Goal: Register for event/course

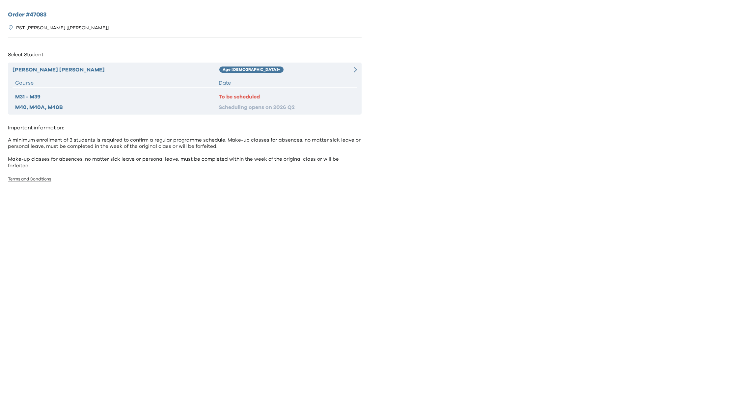
click at [257, 74] on div "Curtis Choi Age 10+ Course Date M31 - M39 To be scheduled M40, M40A, M40B Sched…" at bounding box center [185, 89] width 354 height 52
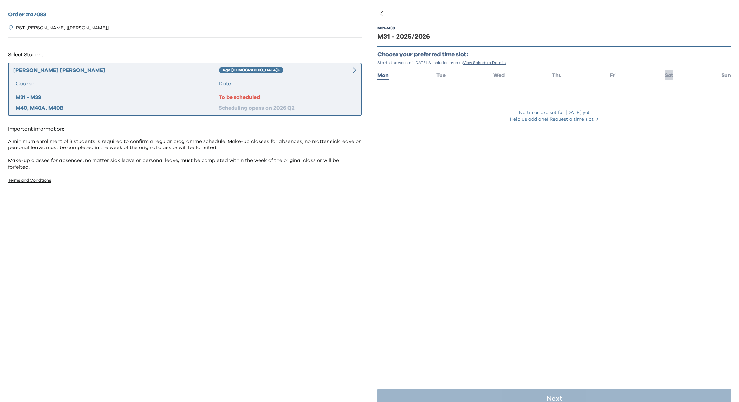
click at [664, 73] on span "Sat" at bounding box center [668, 75] width 9 height 5
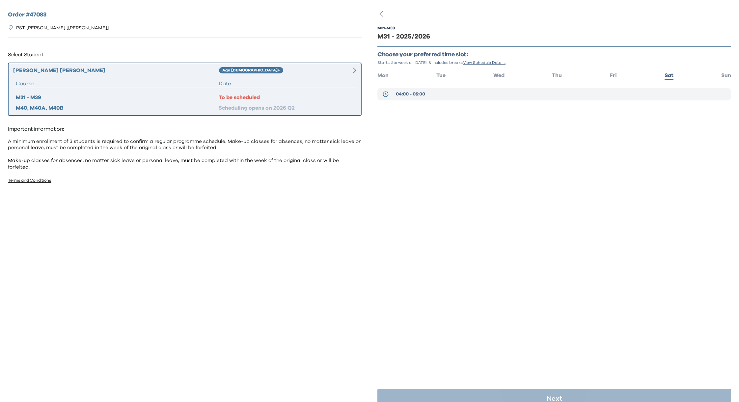
click at [434, 92] on button "04:00 - 05:00" at bounding box center [554, 94] width 354 height 13
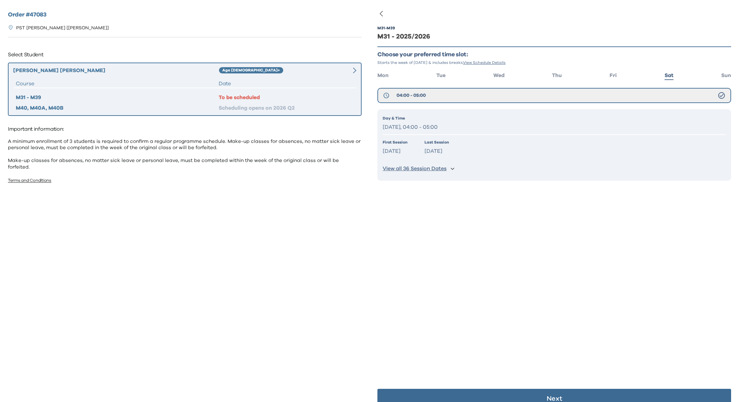
click at [441, 126] on p "Saturday, 04:00 - 05:00" at bounding box center [554, 127] width 343 height 10
click at [486, 157] on div "Day & Time Saturday, 04:00 - 05:00 First Session Sep 13 2025 Last Session Jun 1…" at bounding box center [554, 144] width 354 height 71
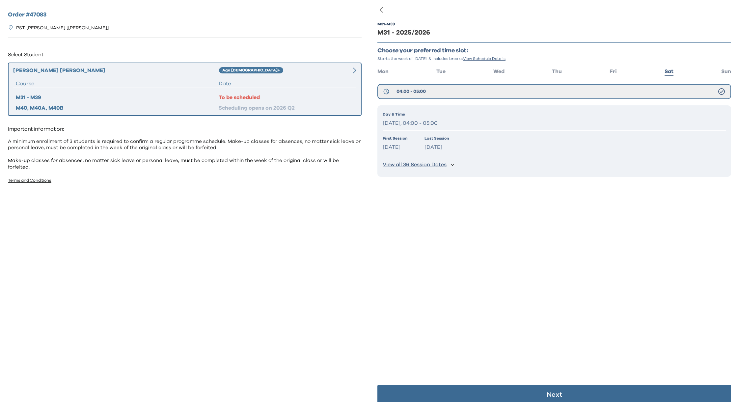
scroll to position [13, 0]
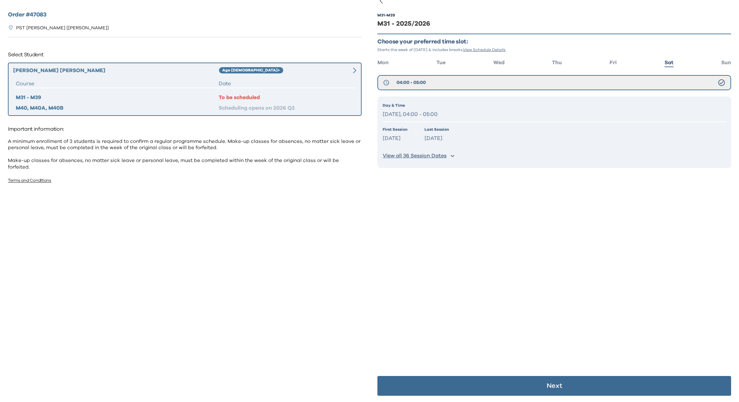
click at [560, 382] on button "Next" at bounding box center [554, 386] width 354 height 20
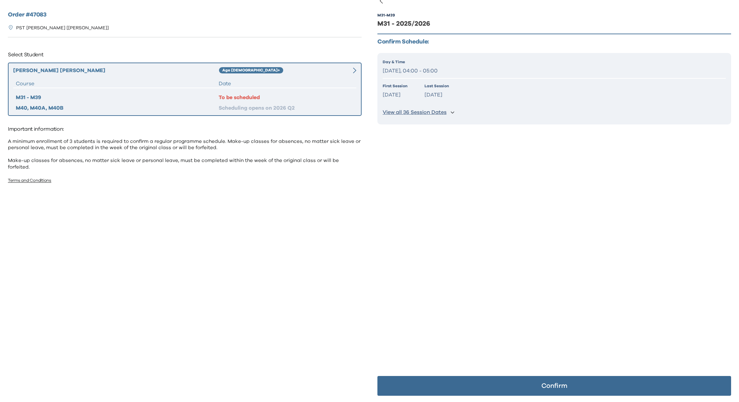
click at [548, 385] on p "Confirm" at bounding box center [554, 386] width 26 height 7
click at [425, 15] on icon "Close" at bounding box center [422, 15] width 3 height 3
click at [492, 213] on div "M31 - M39 M31 - 2025/2026 Confirm Schedule: Day & Time Saturday, 04:00 - 05:00 …" at bounding box center [554, 201] width 354 height 402
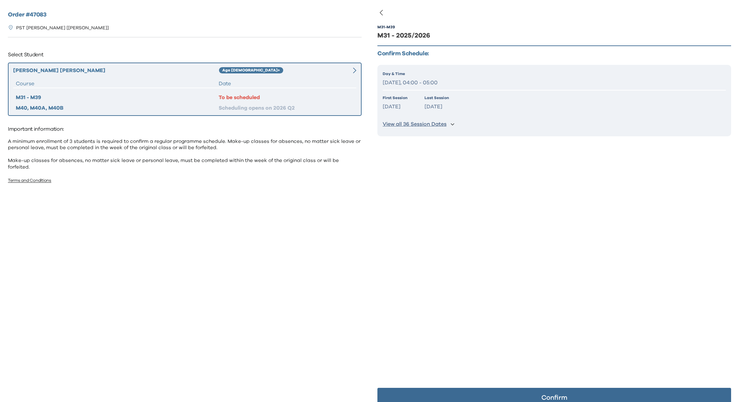
scroll to position [0, 0]
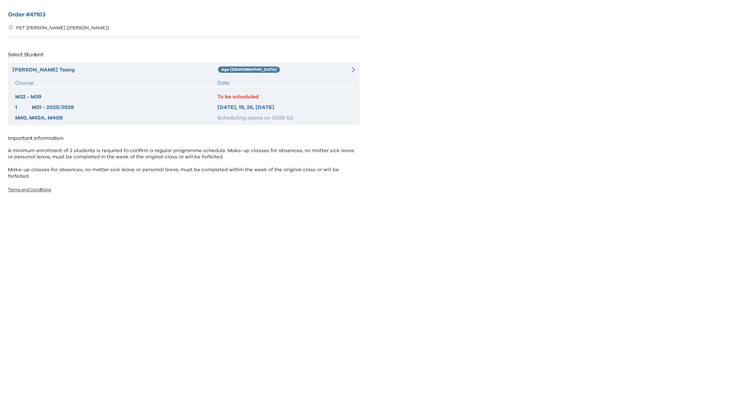
click at [265, 93] on div "To be scheduled" at bounding box center [284, 97] width 135 height 8
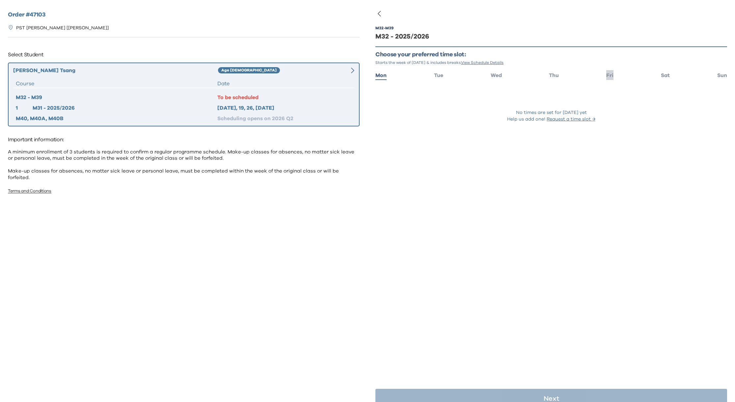
click at [607, 76] on span "Fri" at bounding box center [609, 75] width 7 height 5
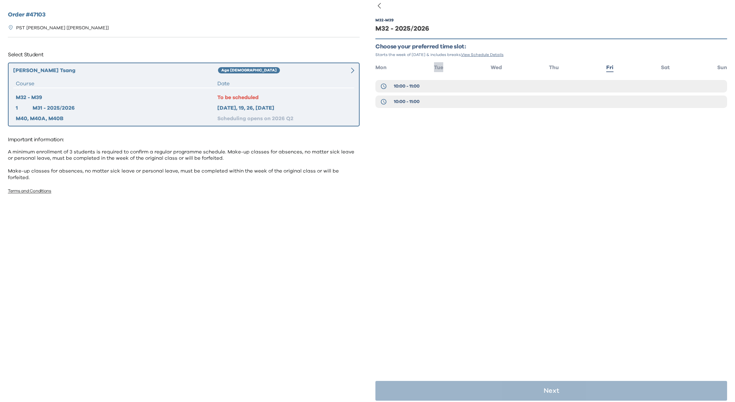
scroll to position [13, 0]
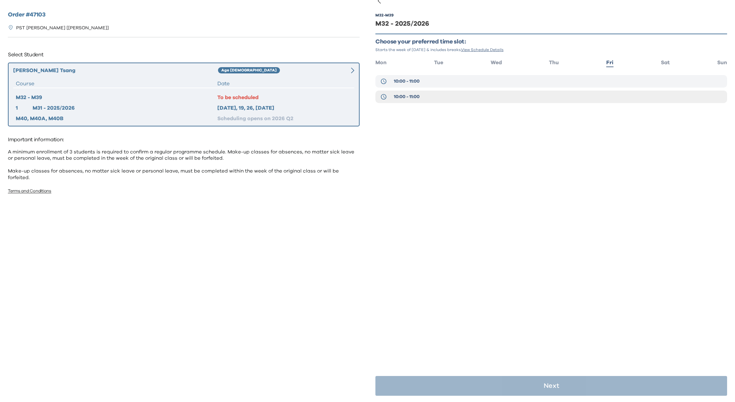
click at [416, 78] on span "10:00 - 11:00" at bounding box center [407, 81] width 26 height 7
